Goal: Transaction & Acquisition: Purchase product/service

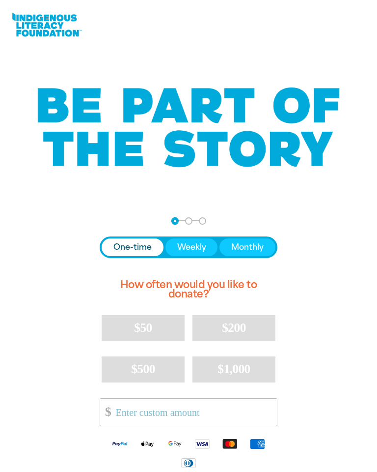
click at [124, 414] on input "Other Amount" at bounding box center [193, 412] width 168 height 27
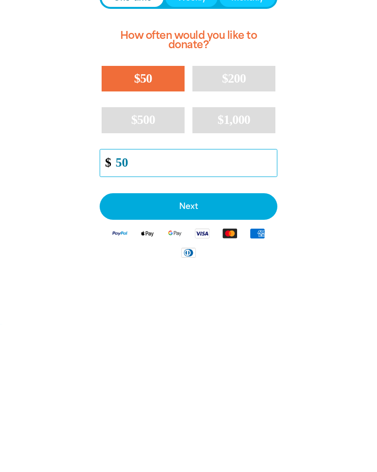
type input "5"
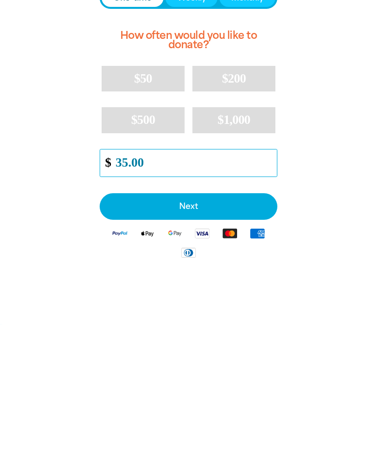
type input "35.00"
click at [200, 350] on span "Next" at bounding box center [189, 354] width 156 height 8
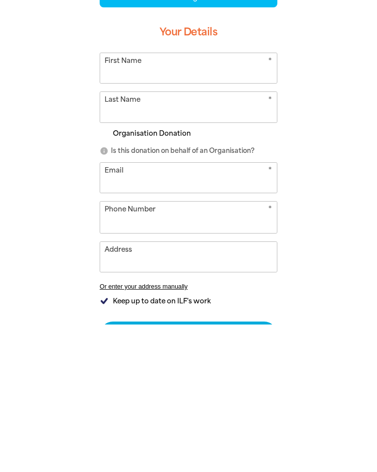
select select "AU"
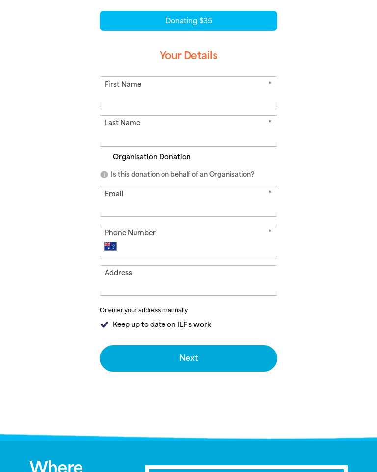
scroll to position [203, 0]
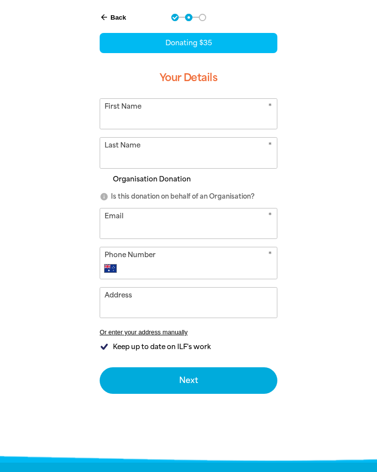
click at [120, 117] on input "First Name" at bounding box center [188, 114] width 177 height 30
type input "[PERSON_NAME] ([PERSON_NAME])"
click at [375, 149] on div "arrow_back Back Step 1 Step 2 Step 3 Donating $35 Your Details * First Name [PE…" at bounding box center [188, 229] width 377 height 456
click at [113, 159] on input "Last Name" at bounding box center [188, 153] width 177 height 30
type input "[PERSON_NAME]"
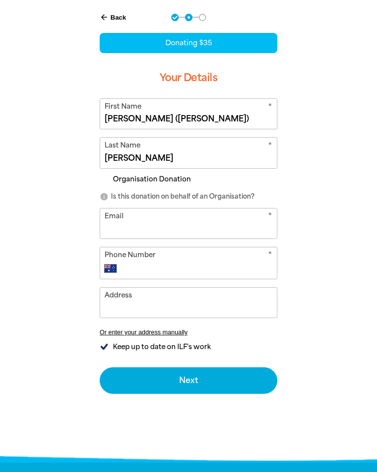
click at [111, 227] on input "Email" at bounding box center [188, 223] width 177 height 30
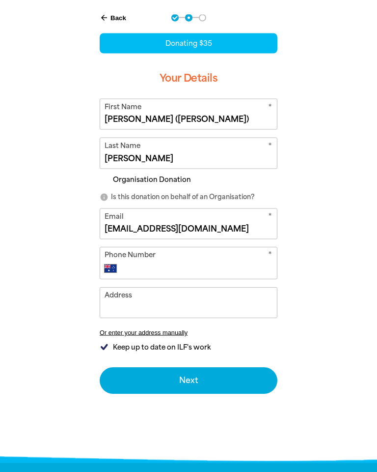
scroll to position [218, 0]
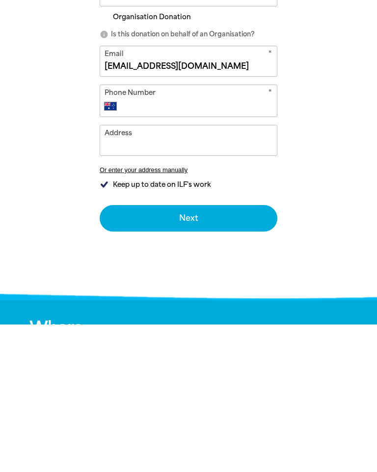
type input "[EMAIL_ADDRESS][DOMAIN_NAME]"
click at [113, 273] on input "Address" at bounding box center [188, 288] width 177 height 30
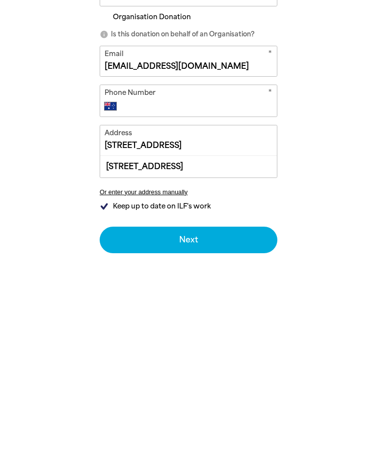
click at [178, 303] on div "[STREET_ADDRESS]" at bounding box center [188, 313] width 177 height 21
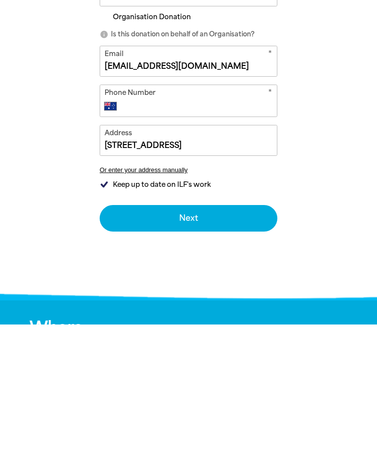
type input "[STREET_ADDRESS]"
click at [194, 352] on button "Next chevron_right" at bounding box center [189, 365] width 178 height 27
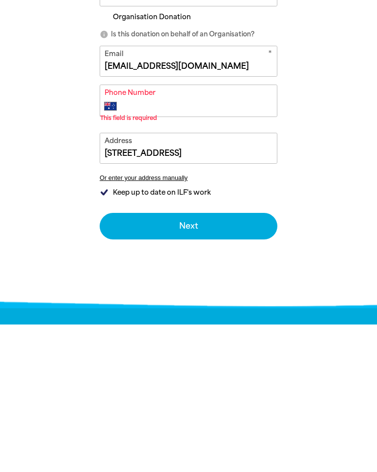
scroll to position [366, 0]
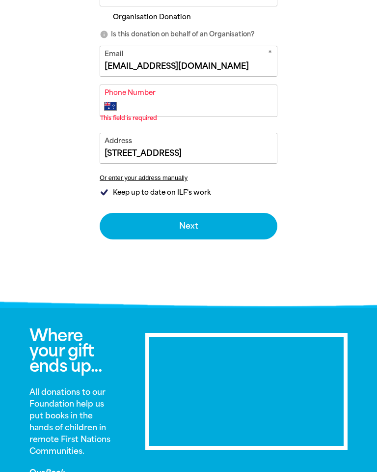
click at [323, 149] on div "arrow_back Back Step 1 Step 2 Step 3 Donating $35 Your Details * First Name [PE…" at bounding box center [188, 71] width 377 height 464
click at [128, 106] on input "Phone Number" at bounding box center [198, 106] width 149 height 12
click at [198, 226] on button "Next chevron_right" at bounding box center [189, 226] width 178 height 27
click at [111, 88] on div "* Phone Number International [GEOGRAPHIC_DATA] [GEOGRAPHIC_DATA] [GEOGRAPHIC_DA…" at bounding box center [189, 101] width 178 height 32
click at [130, 106] on input "Phone Number" at bounding box center [198, 106] width 149 height 12
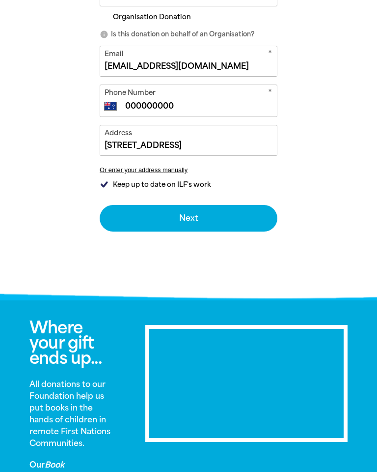
type input "0000000000"
click at [182, 218] on button "Next chevron_right" at bounding box center [189, 218] width 178 height 27
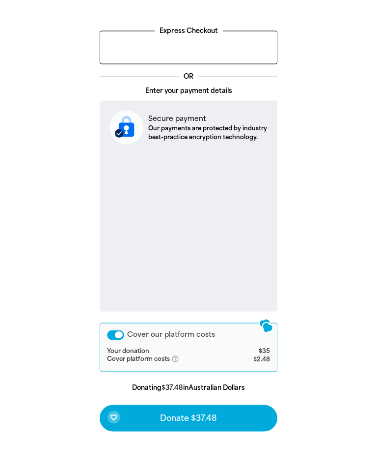
scroll to position [264, 0]
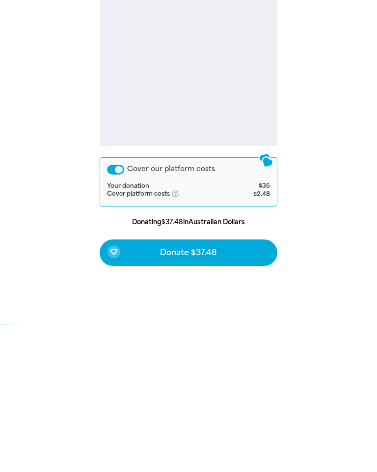
click at [192, 396] on span "Donate $37.48" at bounding box center [188, 400] width 57 height 8
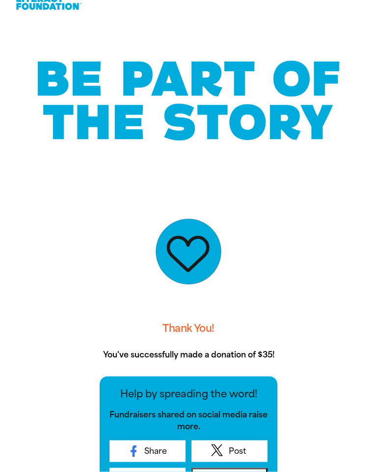
scroll to position [0, 0]
